Goal: Book appointment/travel/reservation

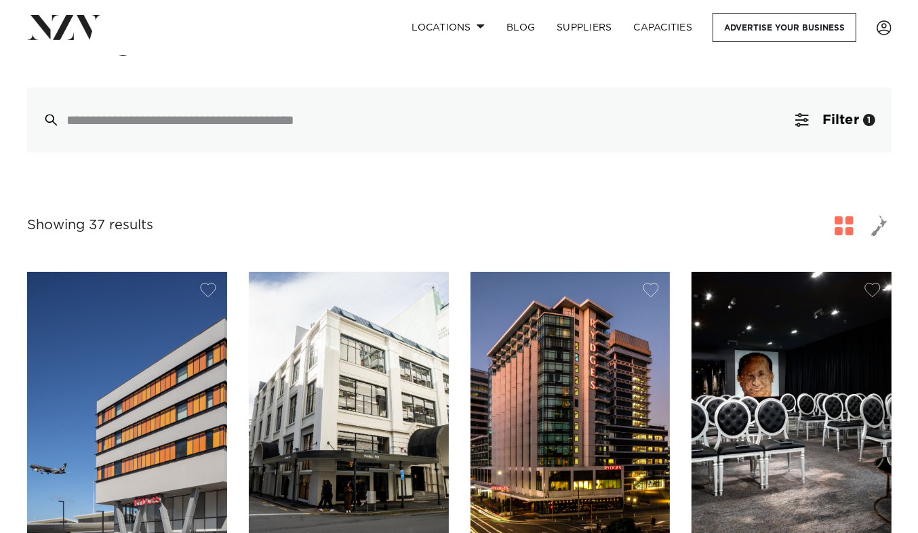
scroll to position [68, 0]
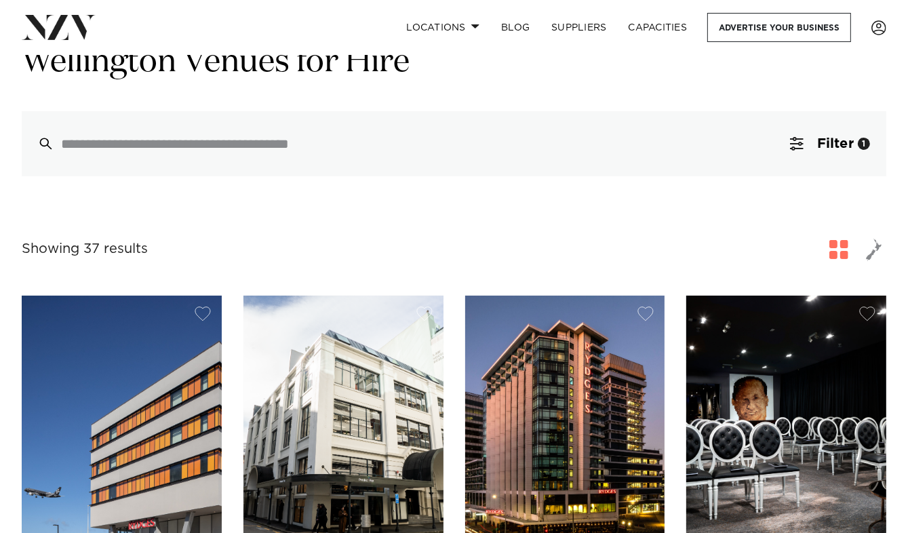
click at [837, 254] on span "button" at bounding box center [838, 249] width 19 height 19
click at [786, 154] on button "Filter 1" at bounding box center [830, 143] width 113 height 65
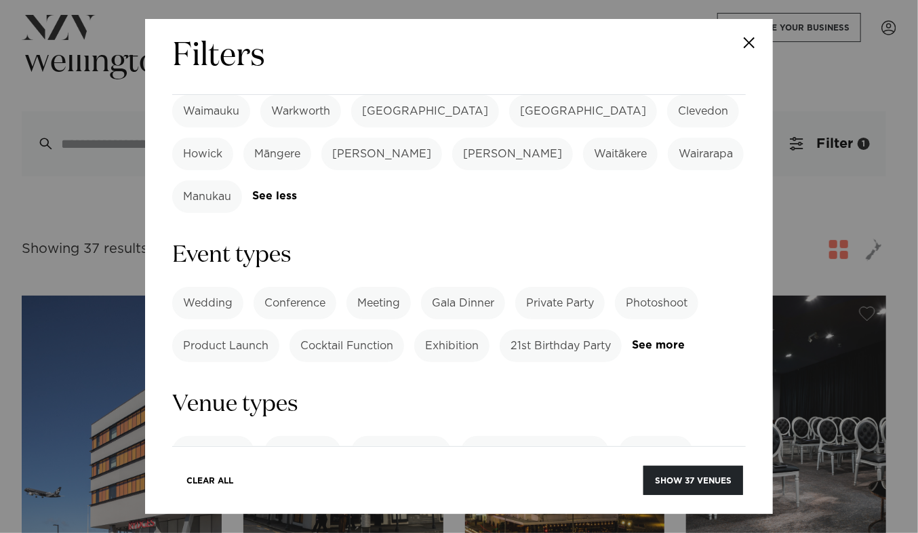
scroll to position [407, 0]
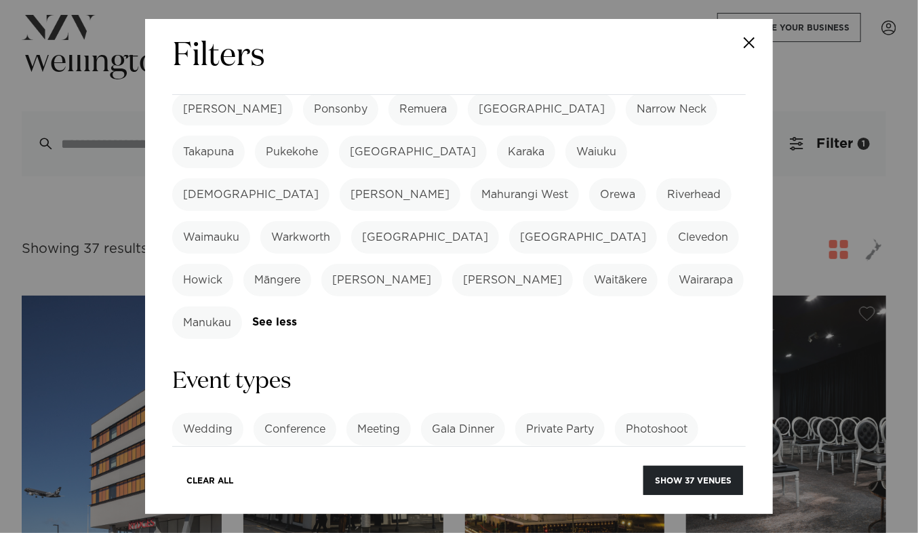
click at [315, 413] on label "Conference" at bounding box center [295, 429] width 83 height 33
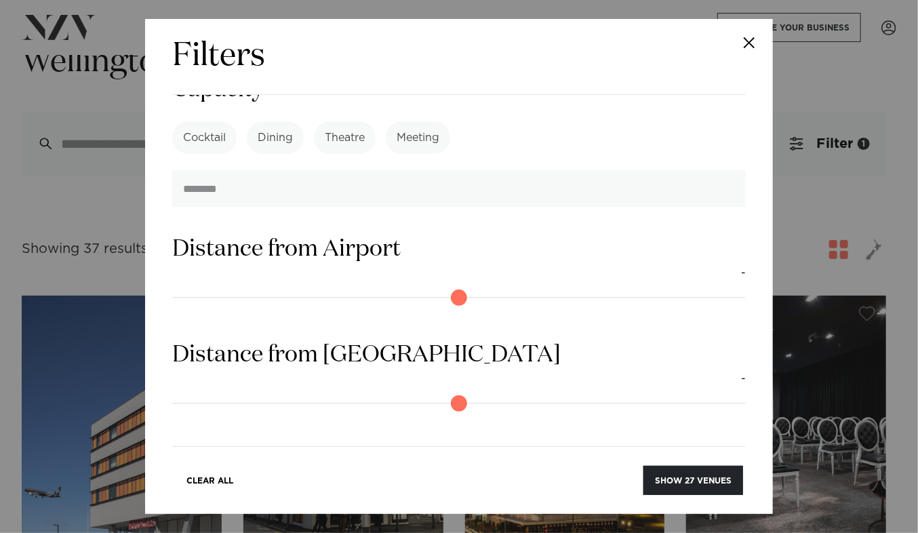
scroll to position [1084, 0]
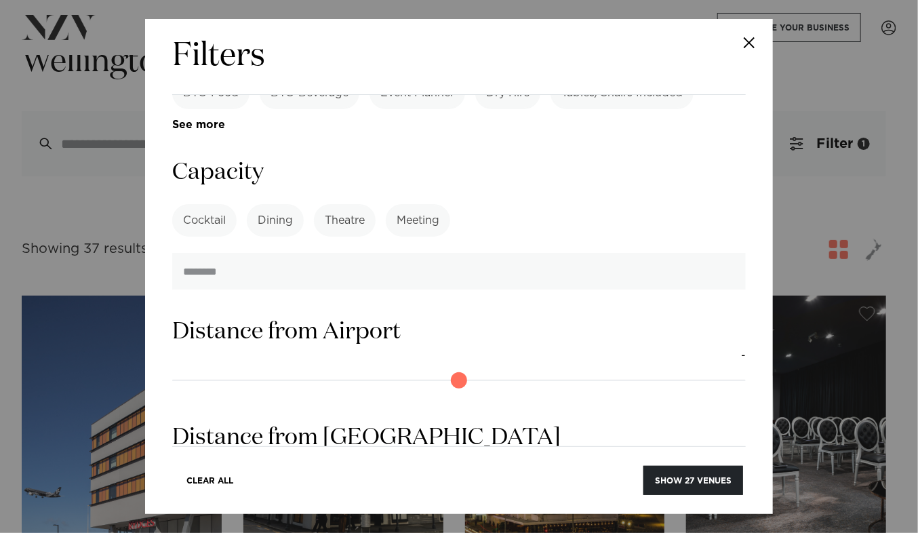
type input "*"
drag, startPoint x: 180, startPoint y: 344, endPoint x: 160, endPoint y: 363, distance: 28.3
click at [172, 475] on input "range" at bounding box center [459, 486] width 574 height 22
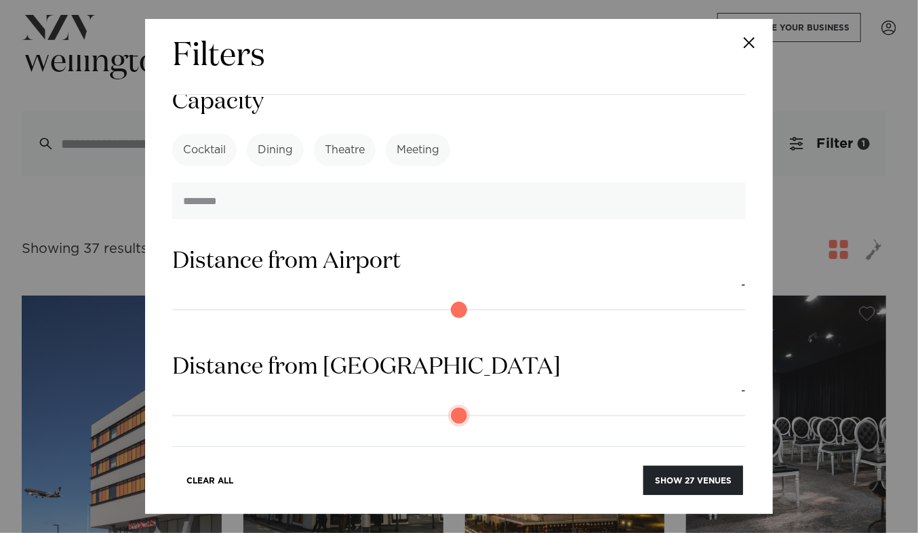
scroll to position [1220, 0]
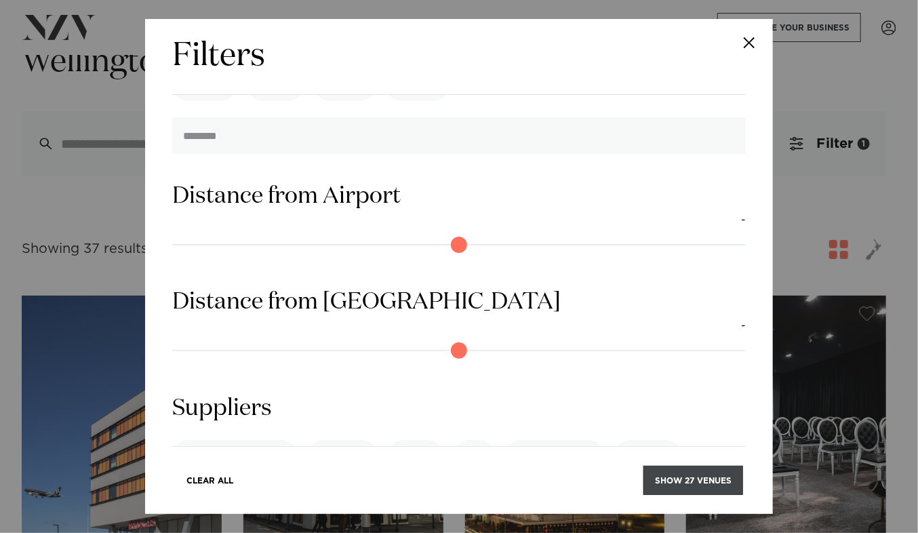
click at [711, 468] on button "Show 27 venues" at bounding box center [693, 480] width 100 height 29
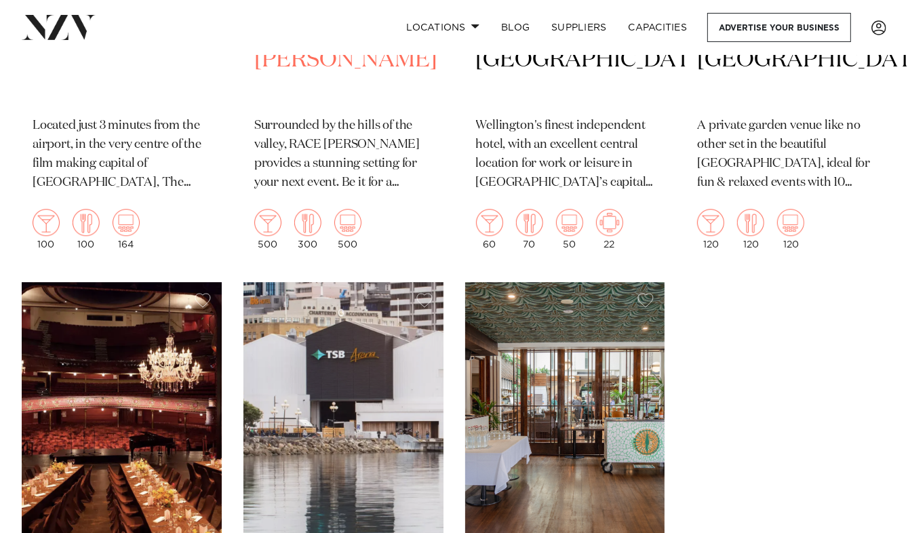
scroll to position [3661, 0]
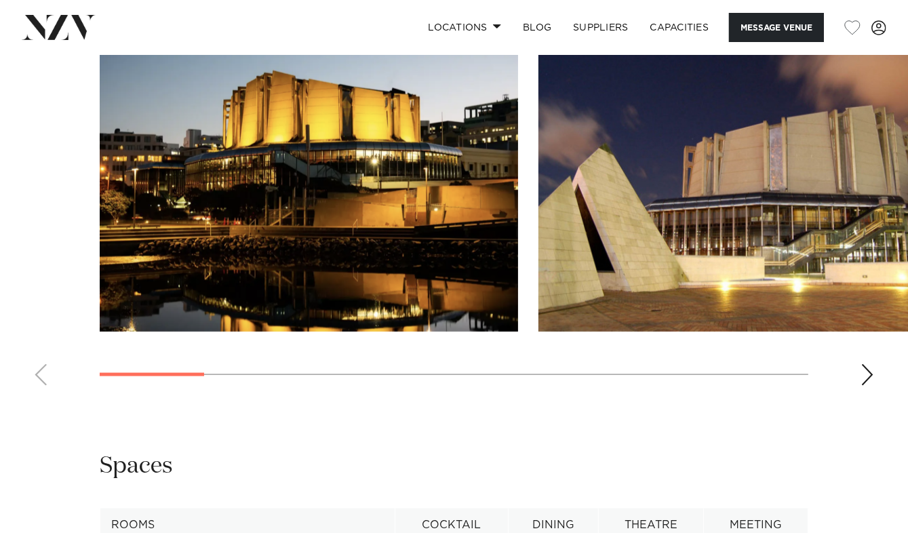
scroll to position [1966, 0]
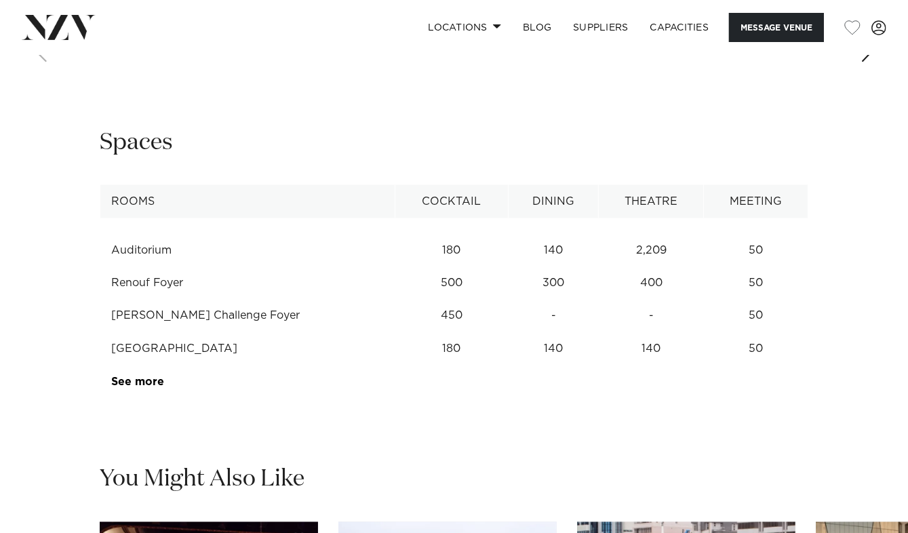
click at [139, 373] on td "See more" at bounding box center [164, 382] width 128 height 33
click at [141, 377] on link "See more" at bounding box center [165, 382] width 106 height 11
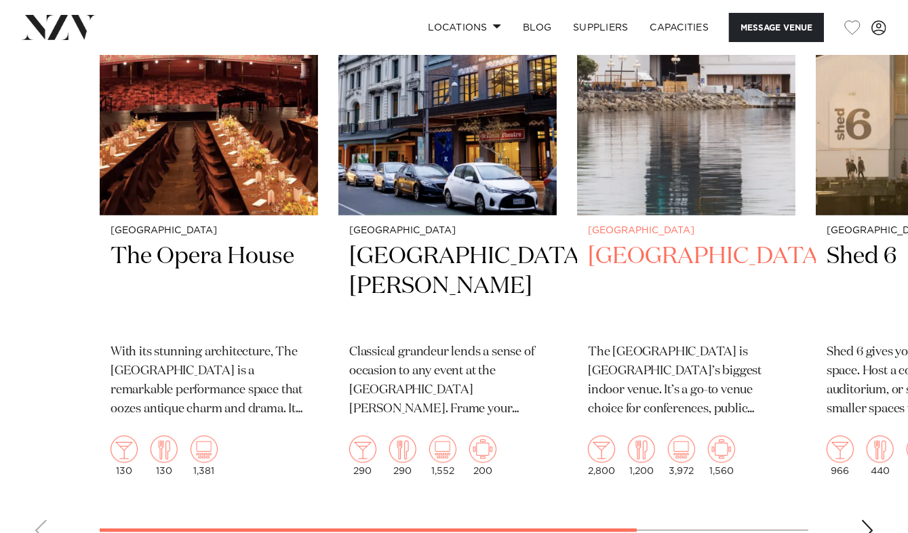
scroll to position [2644, 0]
